Goal: Navigation & Orientation: Find specific page/section

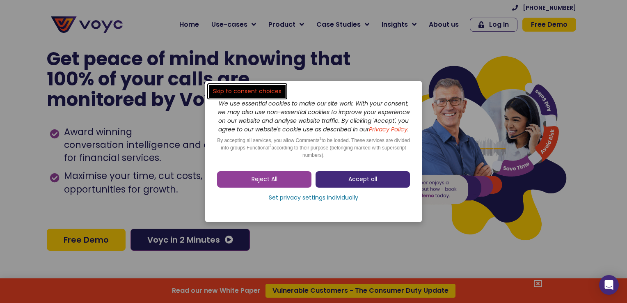
click at [348, 183] on span "Accept all" at bounding box center [362, 179] width 29 height 8
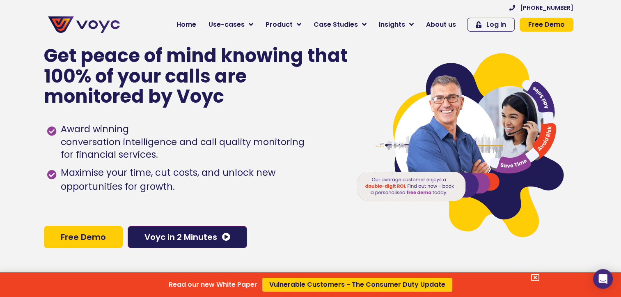
click at [448, 27] on div "Read our new White Paper Vulnerable Customers - The Consumer Duty Update" at bounding box center [310, 148] width 621 height 297
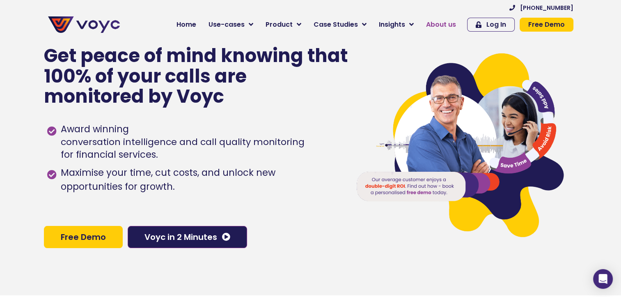
click at [440, 26] on span "About us" at bounding box center [441, 25] width 30 height 10
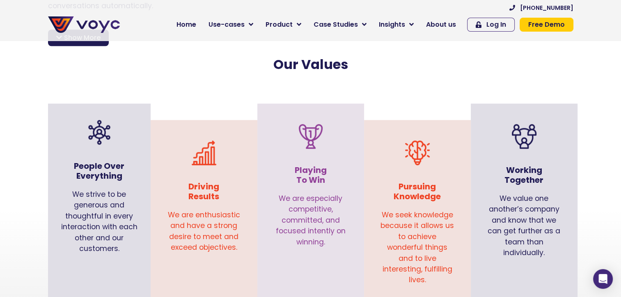
scroll to position [784, 0]
